Goal: Check status: Check status

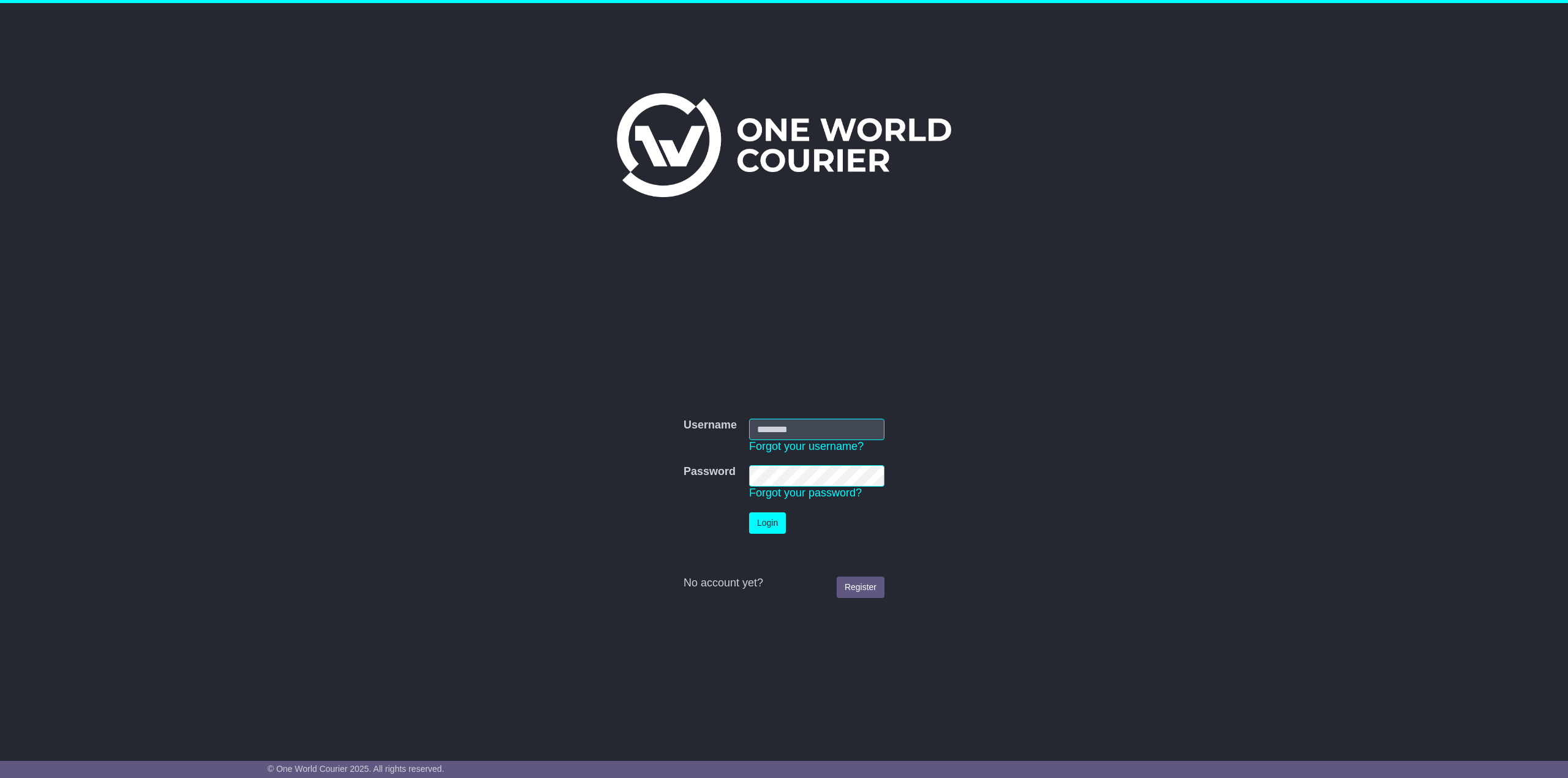
type input "**********"
click at [776, 526] on button "Login" at bounding box center [767, 523] width 37 height 21
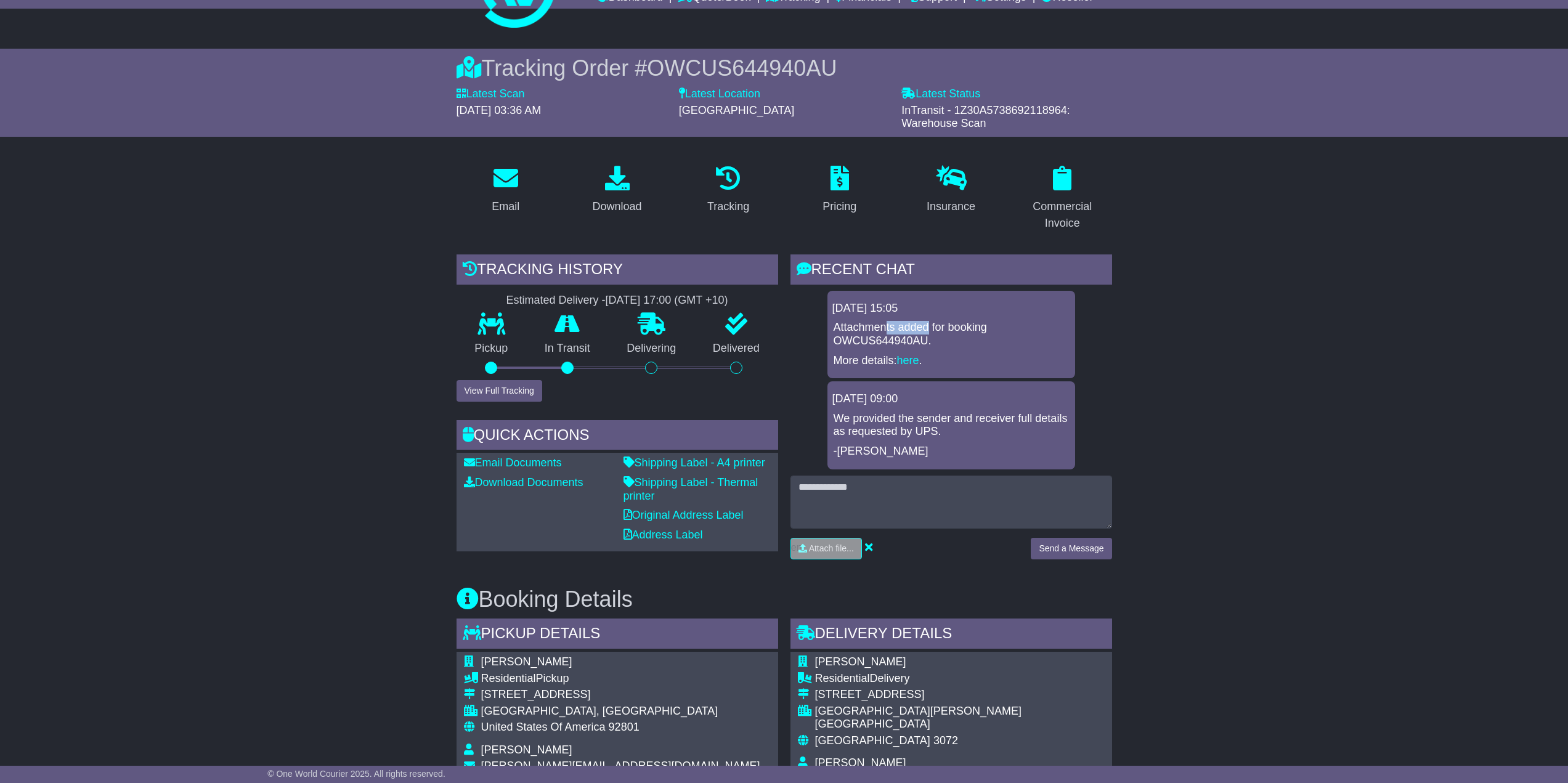
drag, startPoint x: 887, startPoint y: 320, endPoint x: 927, endPoint y: 328, distance: 40.8
click at [927, 328] on div "15 Sep 2025 15:05 Attachments added for booking OWCUS644940AU. More details: he…" at bounding box center [951, 334] width 247 height 88
drag, startPoint x: 949, startPoint y: 326, endPoint x: 968, endPoint y: 346, distance: 27.6
click at [950, 327] on p "Attachments added for booking OWCUS644940AU." at bounding box center [951, 334] width 235 height 27
